Goal: Register for event/course

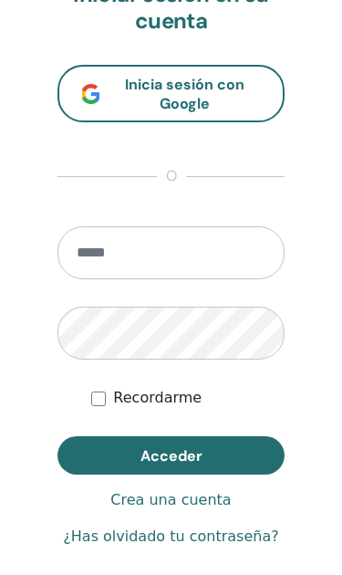
scroll to position [1052, 0]
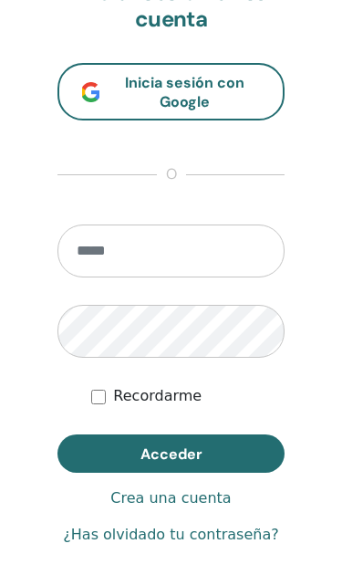
click at [166, 237] on input "email" at bounding box center [171, 251] width 227 height 53
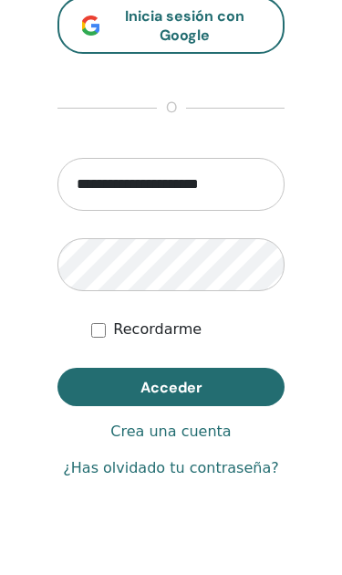
type input "**********"
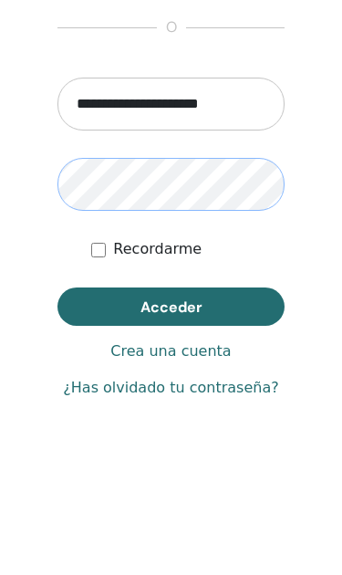
click at [226, 435] on button "Acceder" at bounding box center [171, 454] width 227 height 38
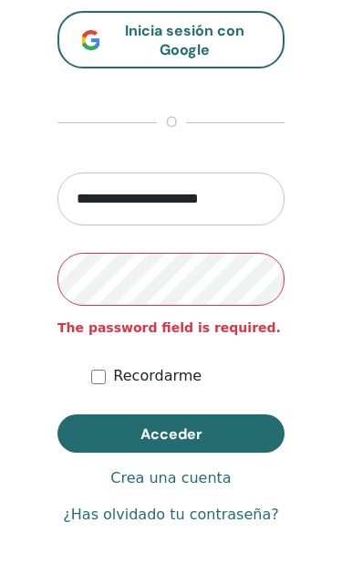
scroll to position [1103, 0]
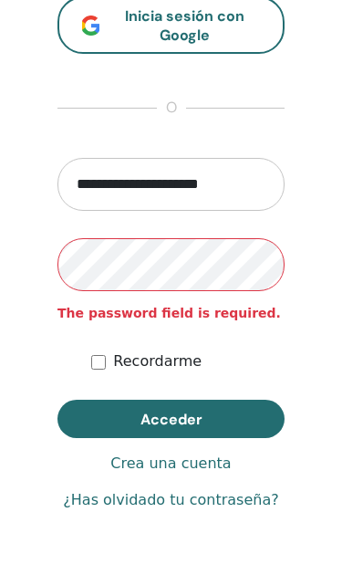
click at [152, 422] on span "Acceder" at bounding box center [172, 419] width 62 height 19
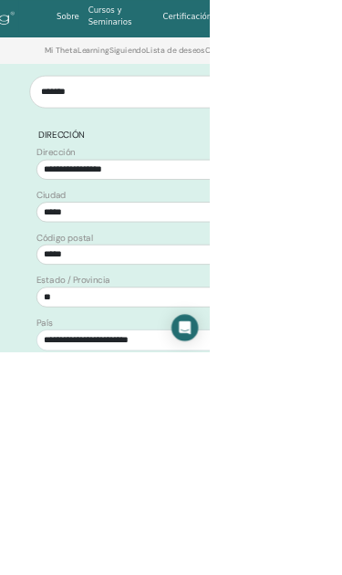
scroll to position [857, 309]
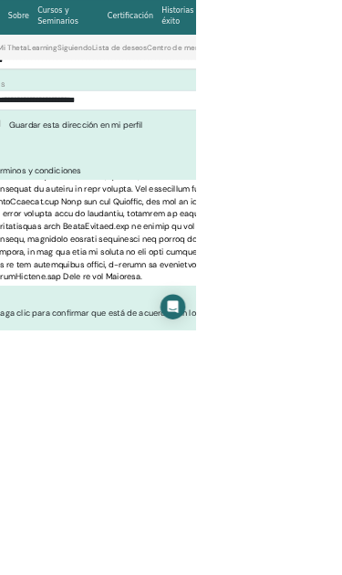
scroll to position [1236, 387]
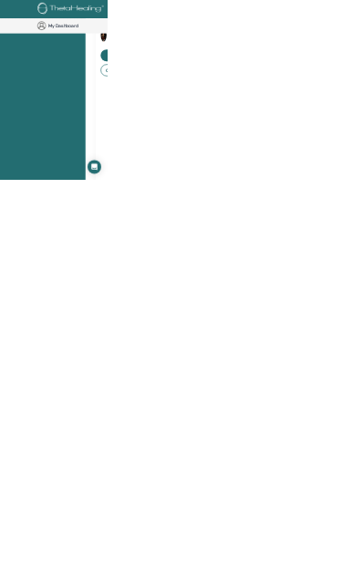
scroll to position [1353, 0]
